Goal: Information Seeking & Learning: Find specific page/section

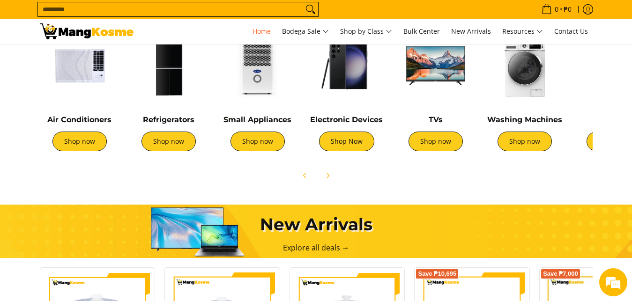
scroll to position [334, 0]
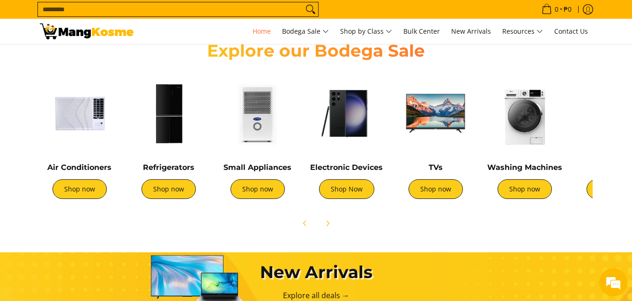
drag, startPoint x: 357, startPoint y: 145, endPoint x: 225, endPoint y: 133, distance: 132.6
click at [485, 133] on img at bounding box center [525, 114] width 80 height 80
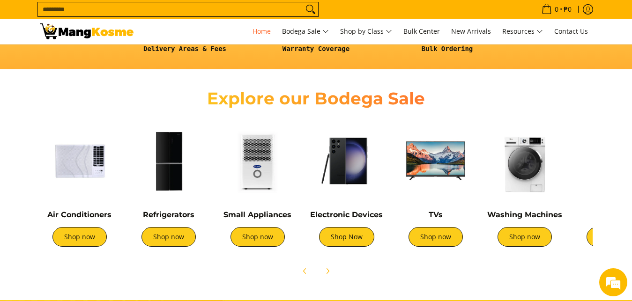
scroll to position [0, 17]
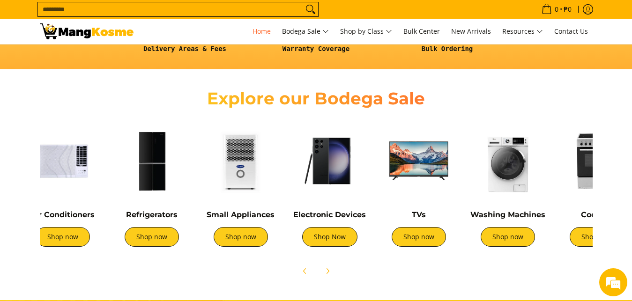
drag, startPoint x: 280, startPoint y: 170, endPoint x: 412, endPoint y: 169, distance: 131.1
click at [412, 169] on img at bounding box center [419, 161] width 80 height 80
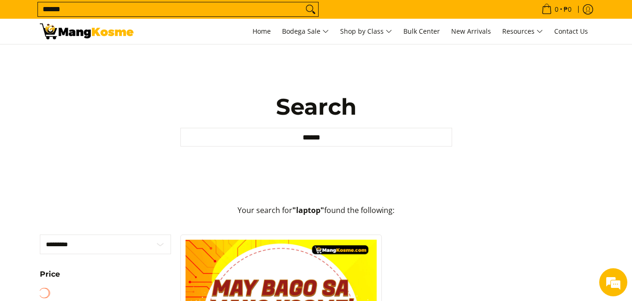
click at [197, 7] on input "******" at bounding box center [170, 9] width 265 height 14
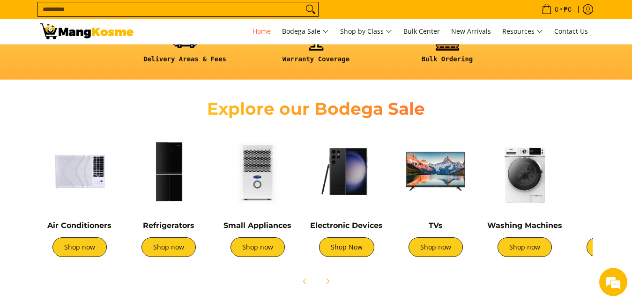
scroll to position [324, 0]
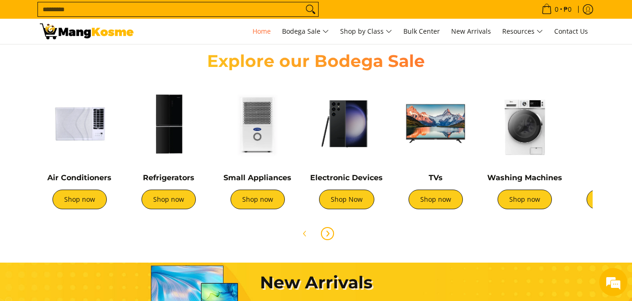
click at [328, 237] on icon "Next" at bounding box center [327, 233] width 7 height 7
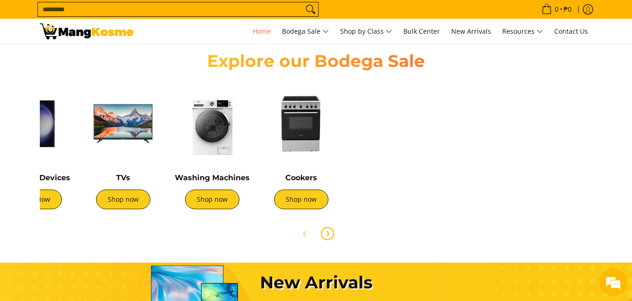
scroll to position [0, 0]
click at [331, 237] on span "Next" at bounding box center [327, 233] width 11 height 11
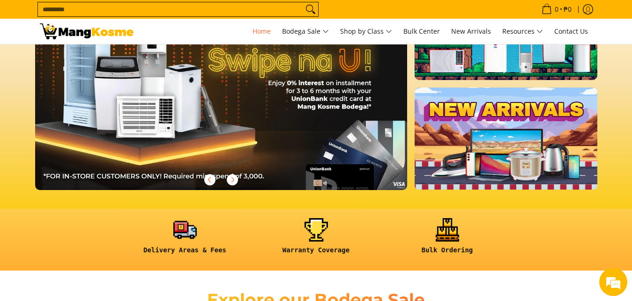
scroll to position [229, 0]
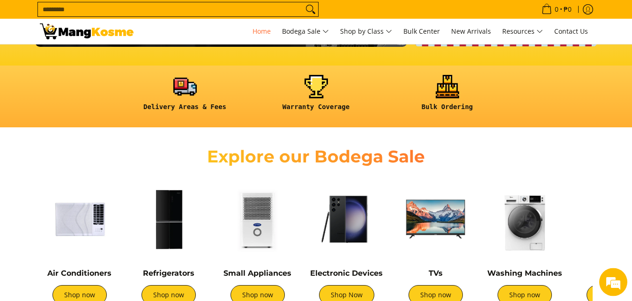
click at [94, 13] on input "Search..." at bounding box center [170, 9] width 265 height 14
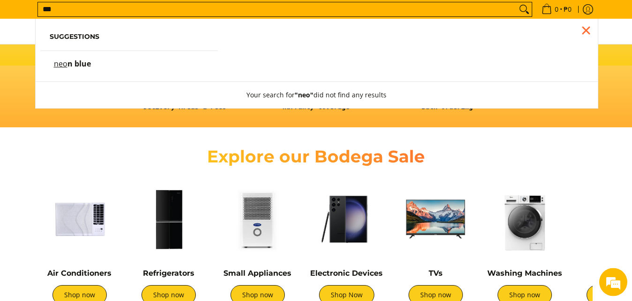
type input "***"
click at [516, 2] on button "Search" at bounding box center [523, 9] width 15 height 14
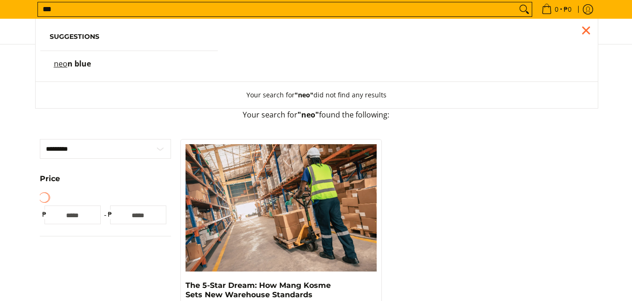
scroll to position [96, 0]
type input "*"
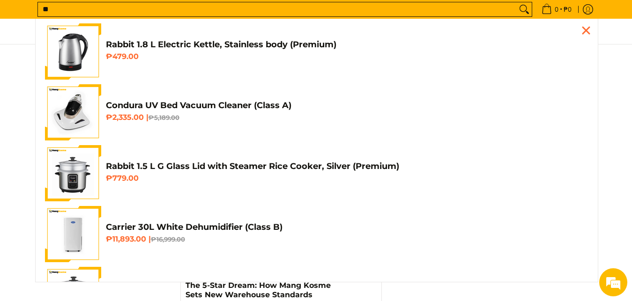
type input "*"
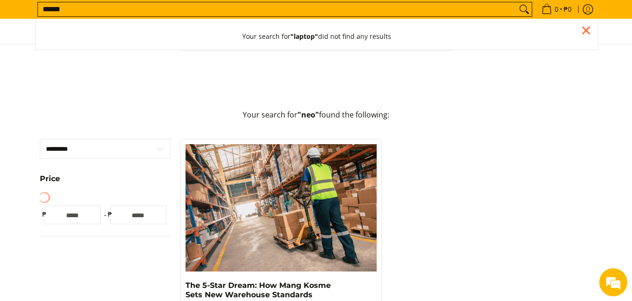
type input "******"
click at [516, 2] on button "Search" at bounding box center [523, 9] width 15 height 14
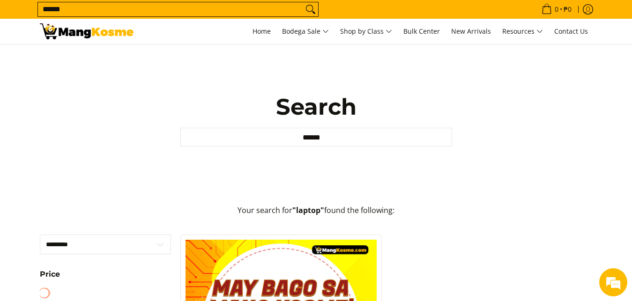
click at [74, 36] on img at bounding box center [87, 31] width 94 height 16
